Goal: Navigation & Orientation: Find specific page/section

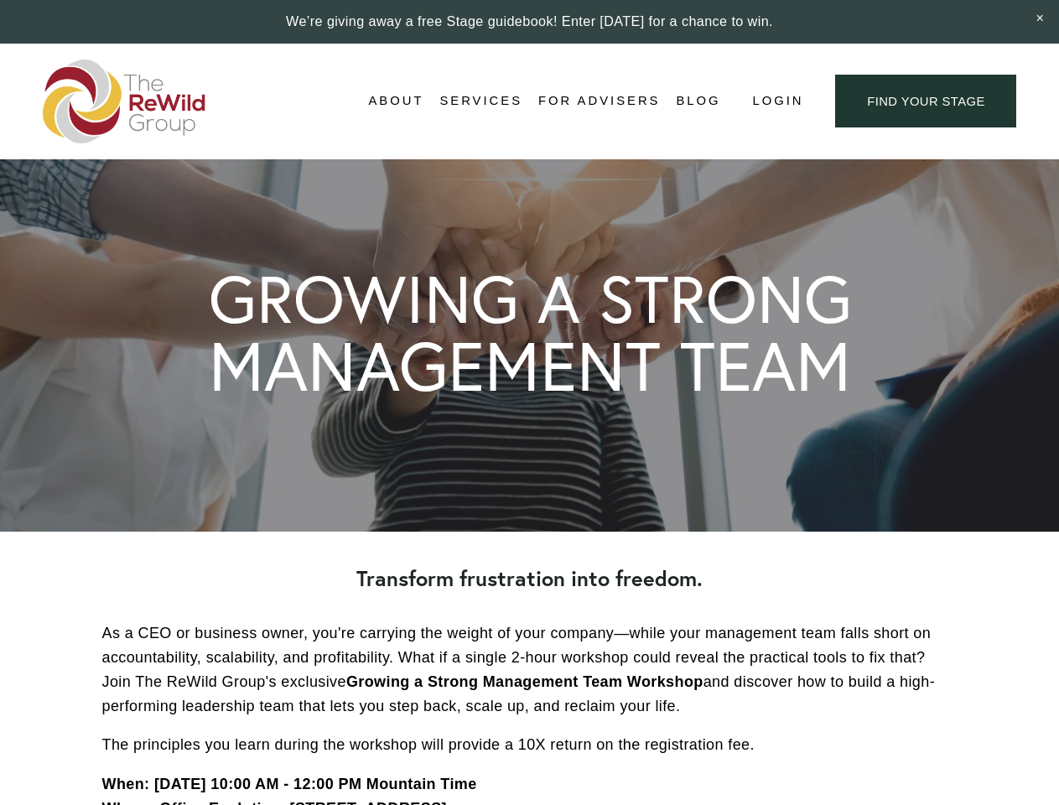
click at [776, 101] on span "Login" at bounding box center [777, 101] width 51 height 23
